Goal: Find specific page/section: Find specific page/section

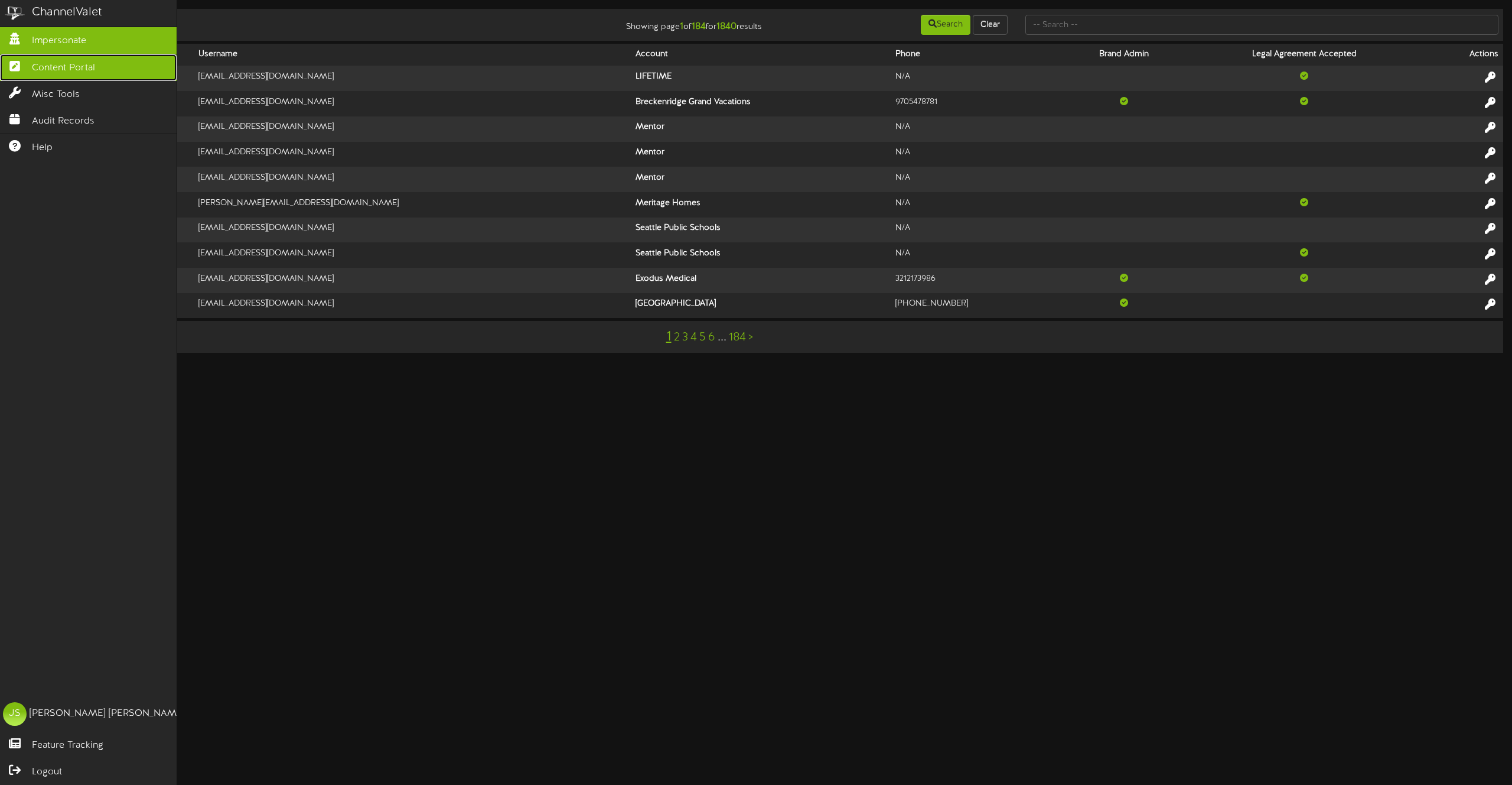
click at [49, 62] on span "Content Portal" at bounding box center [64, 68] width 64 height 13
